Goal: Task Accomplishment & Management: Manage account settings

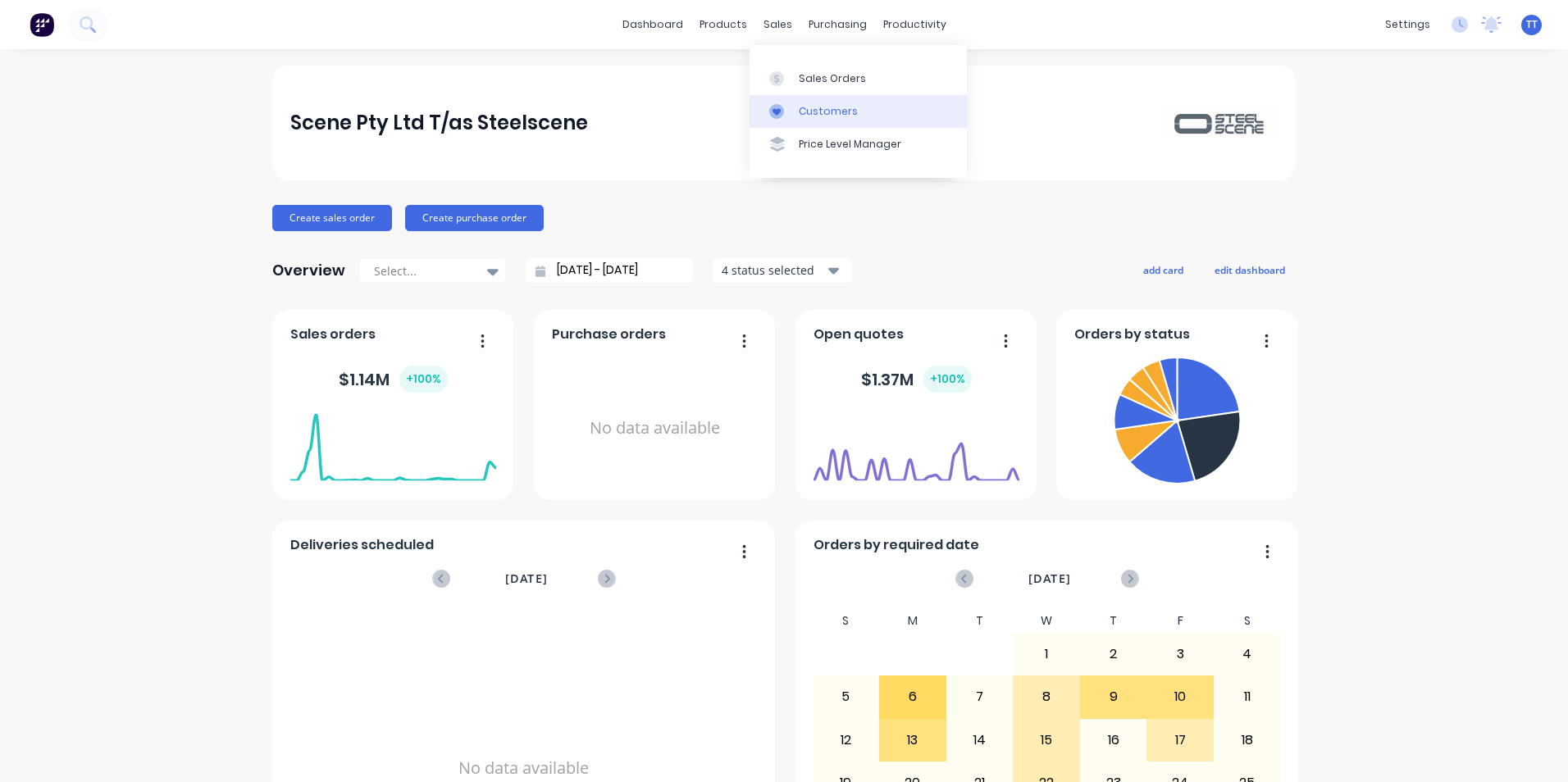
click at [814, 104] on div "Customers" at bounding box center [828, 111] width 59 height 15
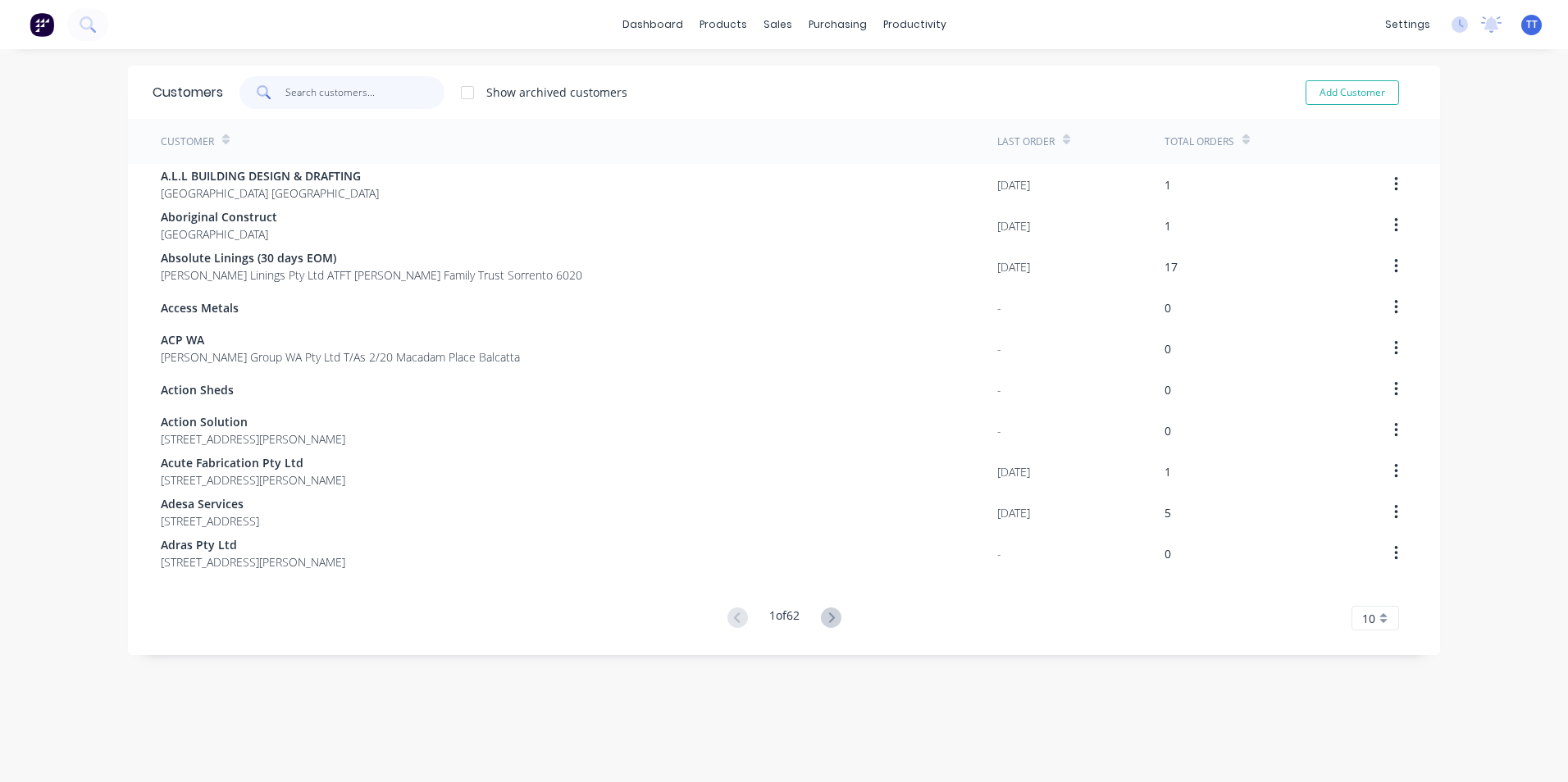
click at [365, 96] on input "text" at bounding box center [365, 92] width 160 height 33
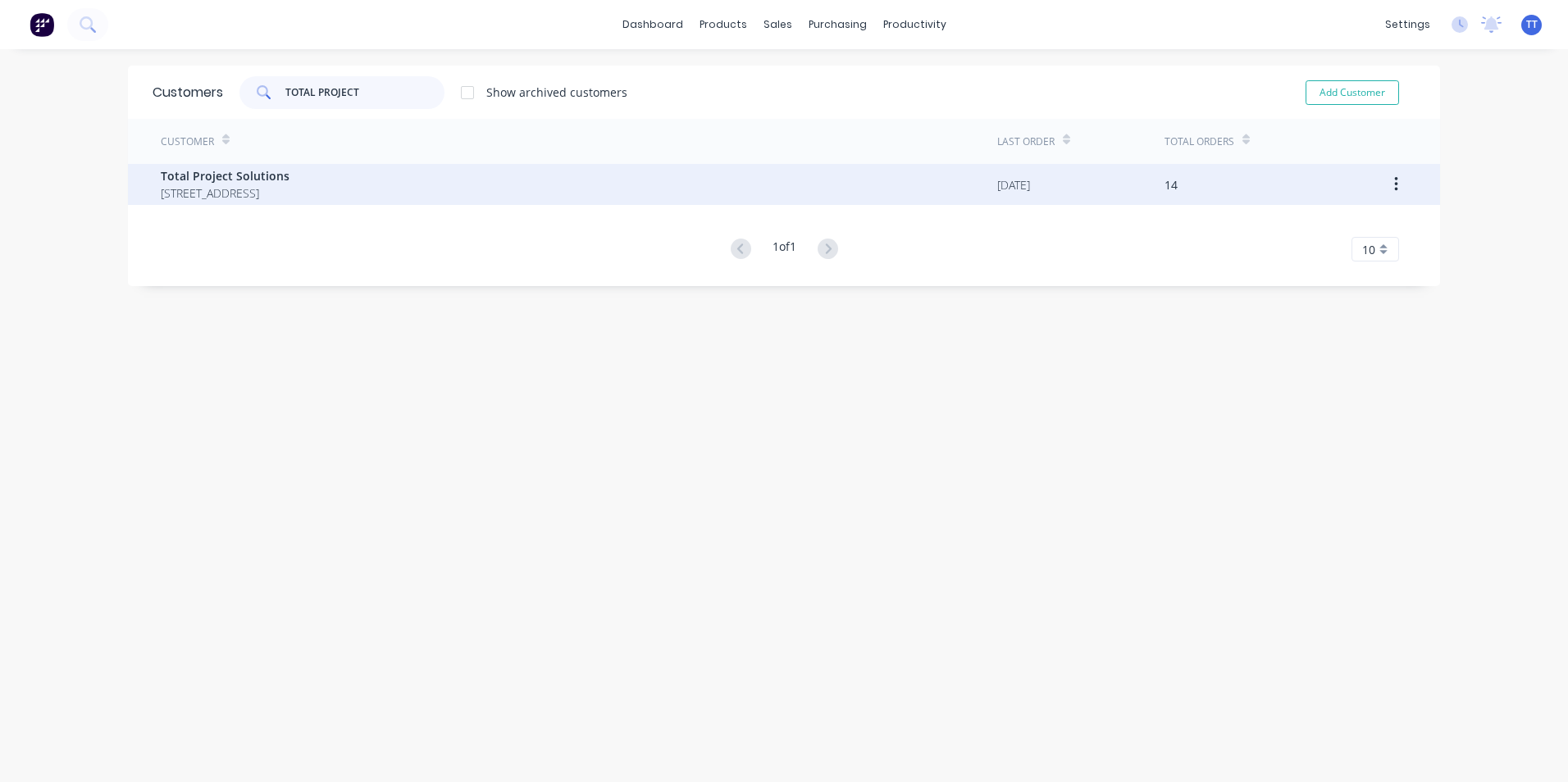
type input "TOTAL PROJECT"
click at [235, 170] on span "Total Project Solutions" at bounding box center [225, 176] width 128 height 17
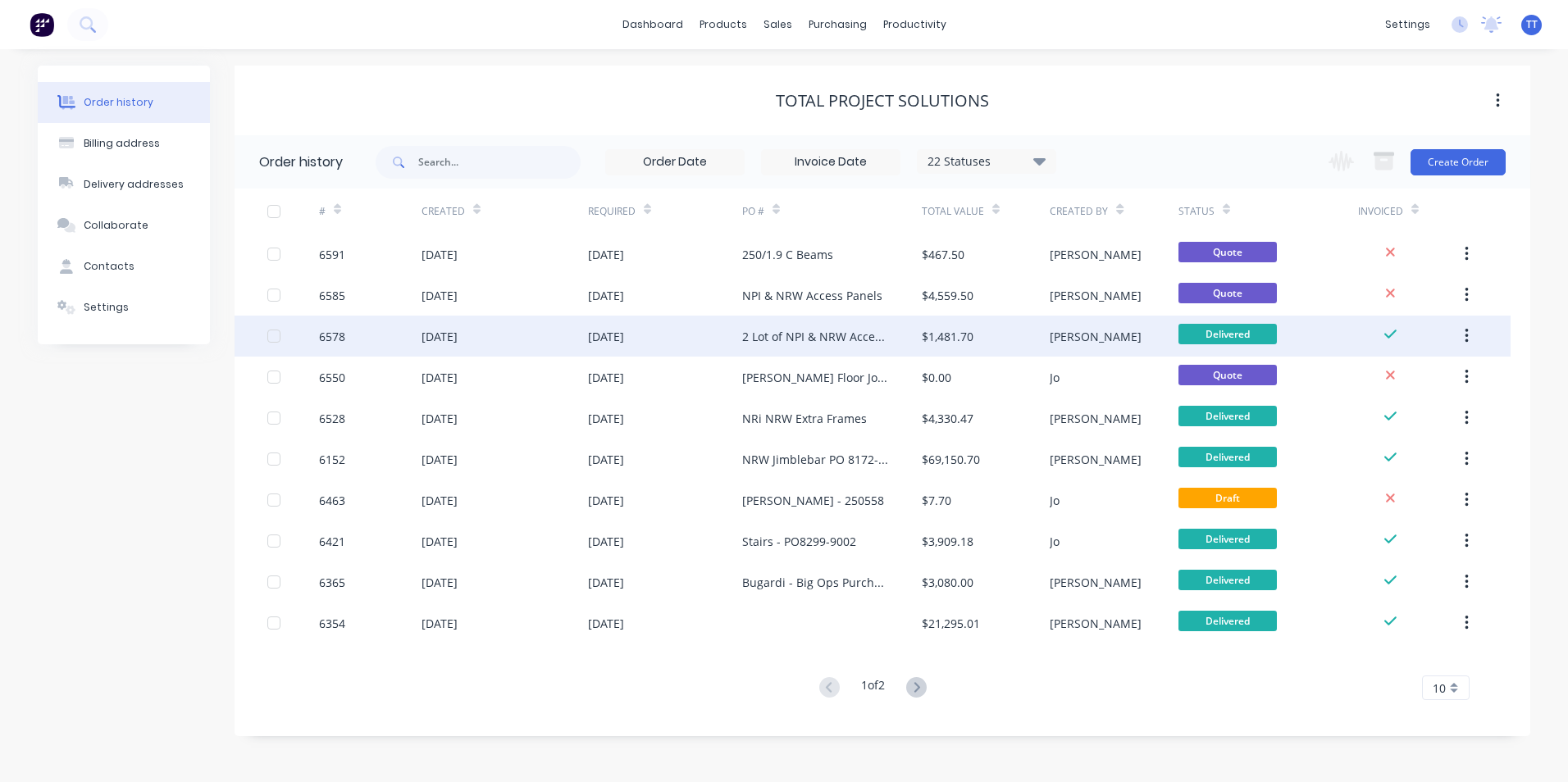
click at [555, 326] on div "[DATE]" at bounding box center [505, 336] width 167 height 41
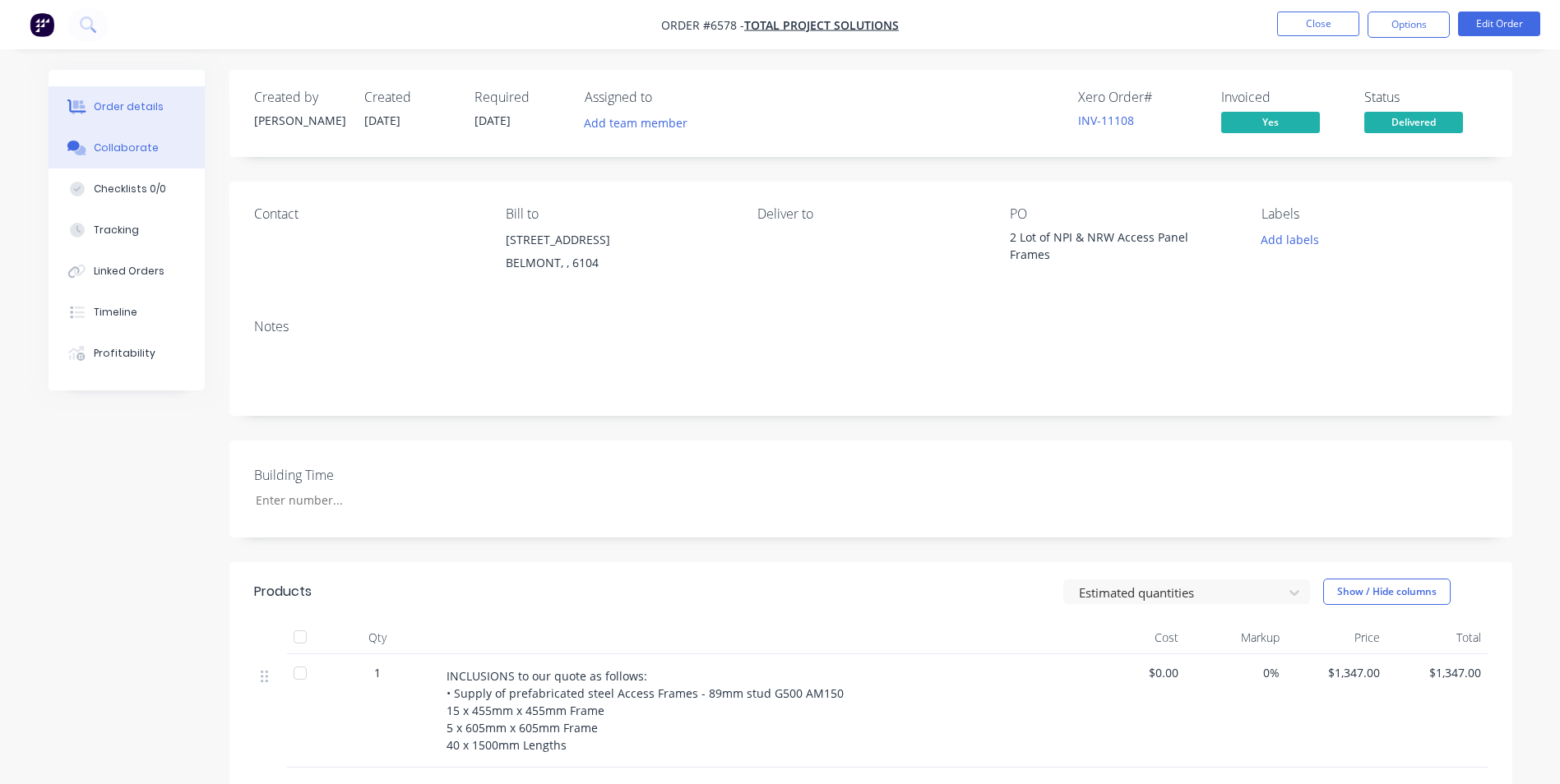
click at [137, 146] on div "Collaborate" at bounding box center [126, 148] width 65 height 15
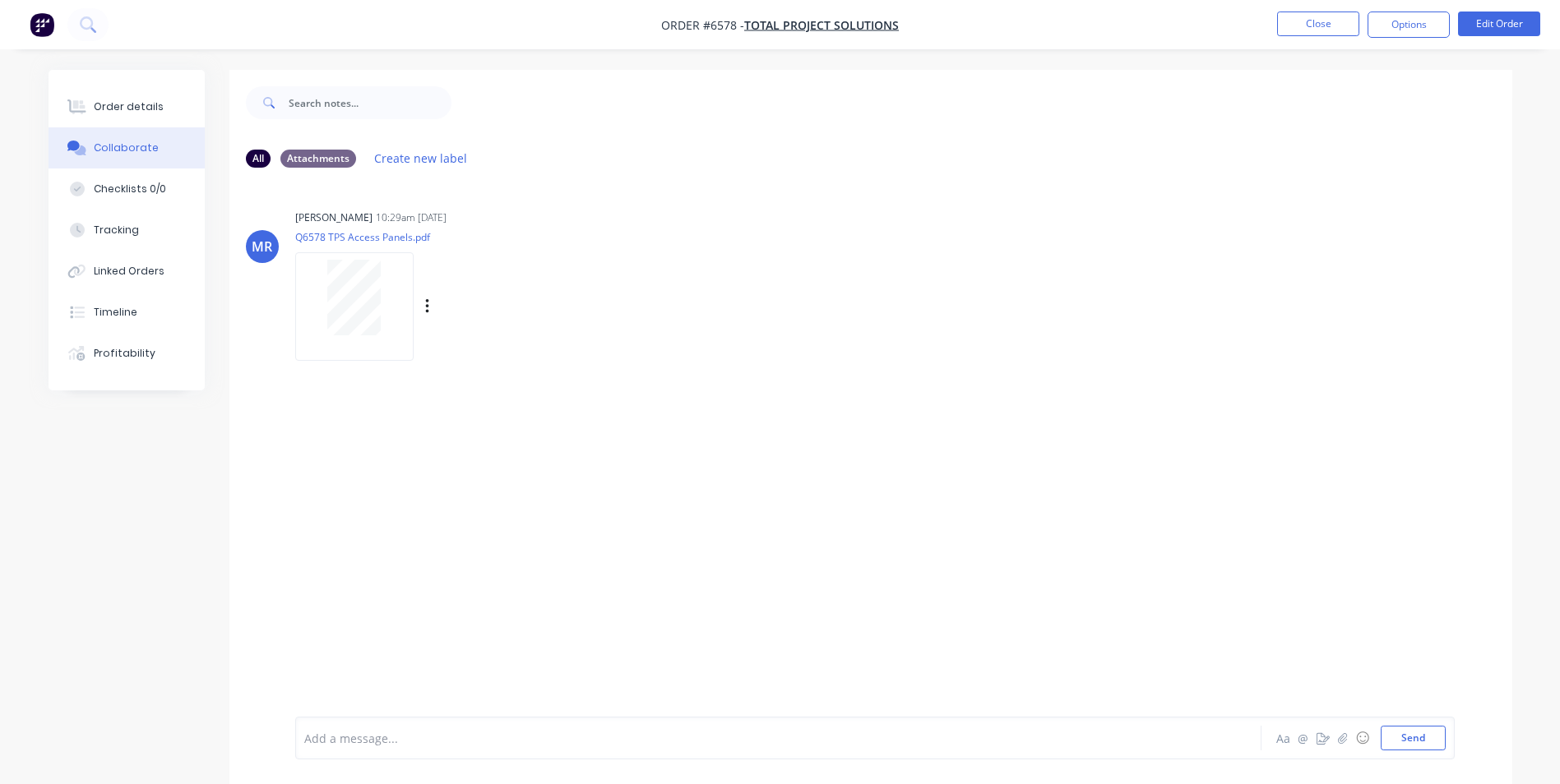
click at [381, 314] on div at bounding box center [354, 298] width 103 height 76
